Goal: Task Accomplishment & Management: Manage account settings

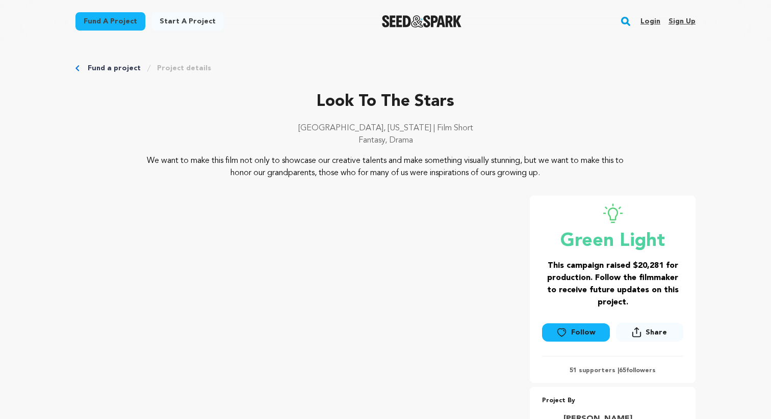
click at [649, 22] on link "Login" at bounding box center [650, 21] width 20 height 16
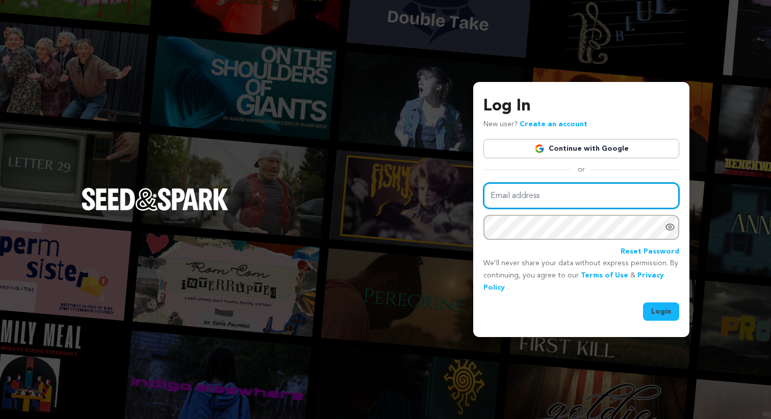
type input "palazzolo01@colum.edu"
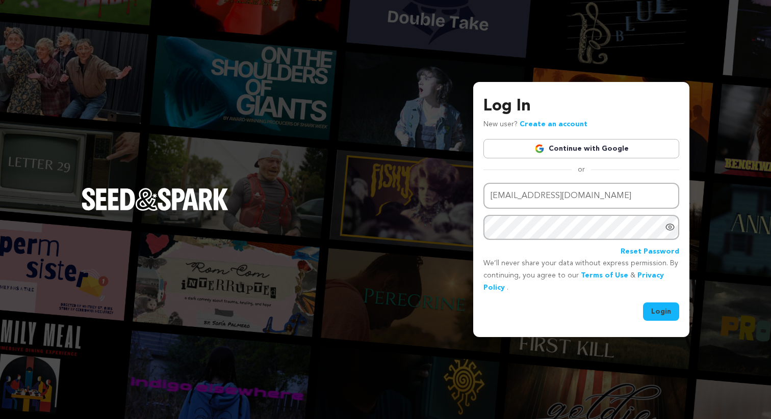
click at [663, 311] on button "Login" at bounding box center [661, 312] width 36 height 18
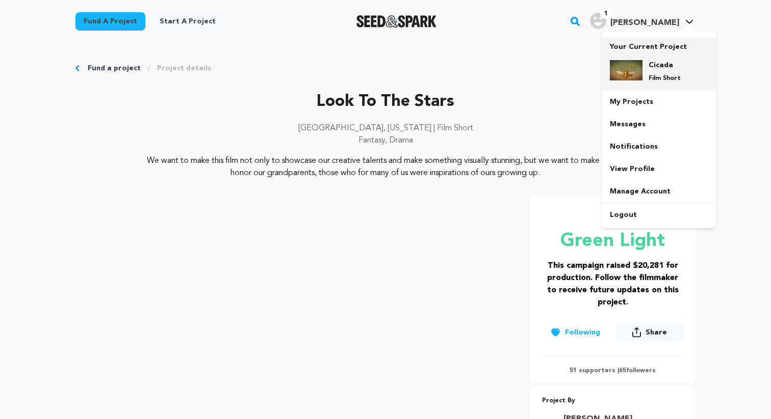
click at [653, 46] on p "Your Current Project" at bounding box center [659, 45] width 98 height 14
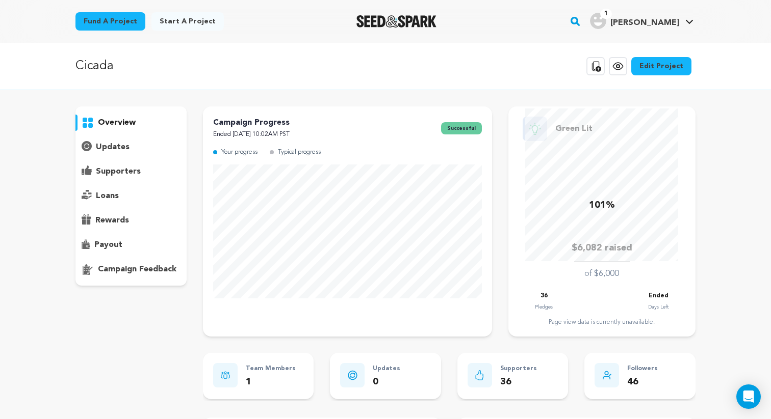
click at [107, 218] on p "rewards" at bounding box center [112, 221] width 34 height 12
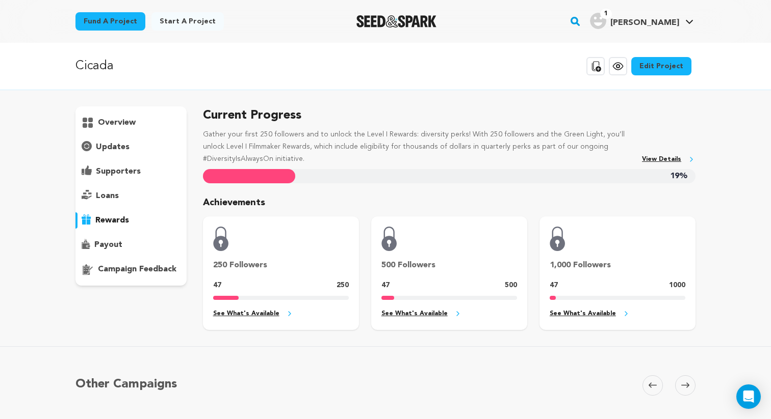
click at [108, 237] on div "payout" at bounding box center [130, 245] width 111 height 16
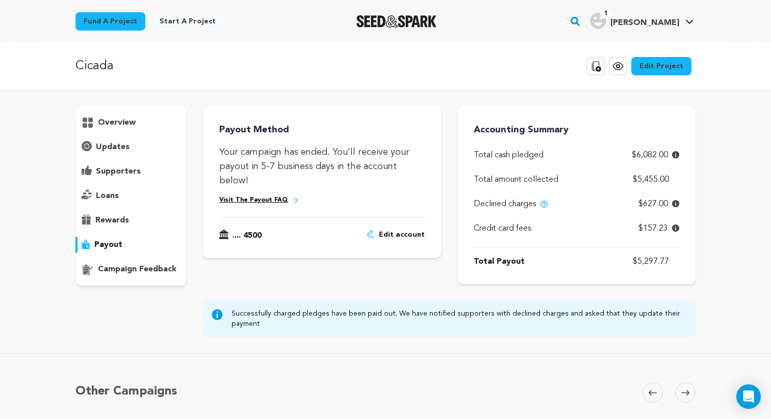
click at [140, 222] on div "rewards" at bounding box center [130, 221] width 111 height 16
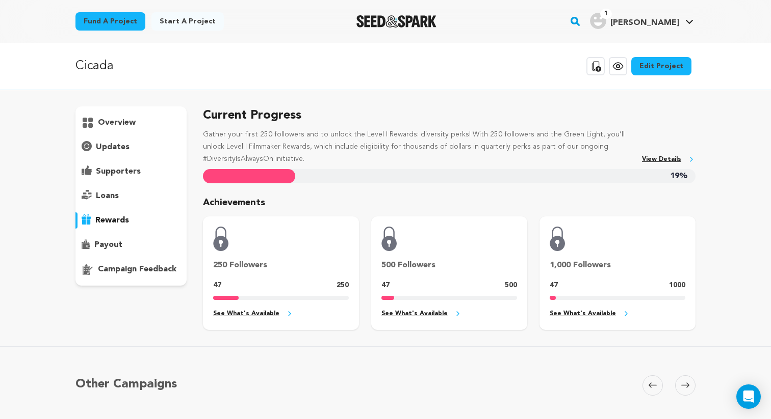
click at [116, 171] on p "supporters" at bounding box center [118, 172] width 45 height 12
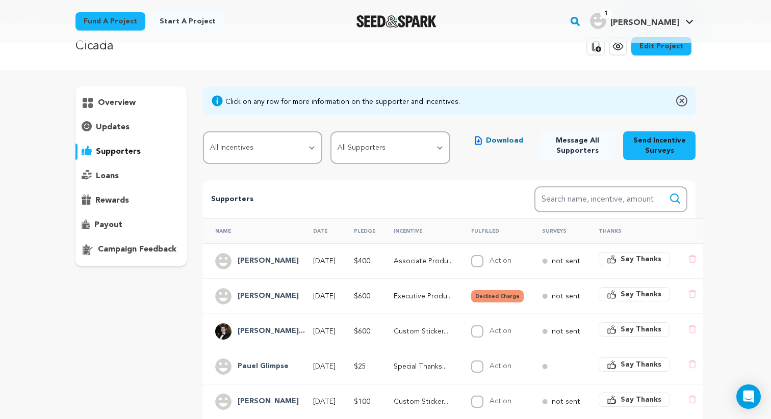
scroll to position [19, 0]
